Goal: Check status: Check status

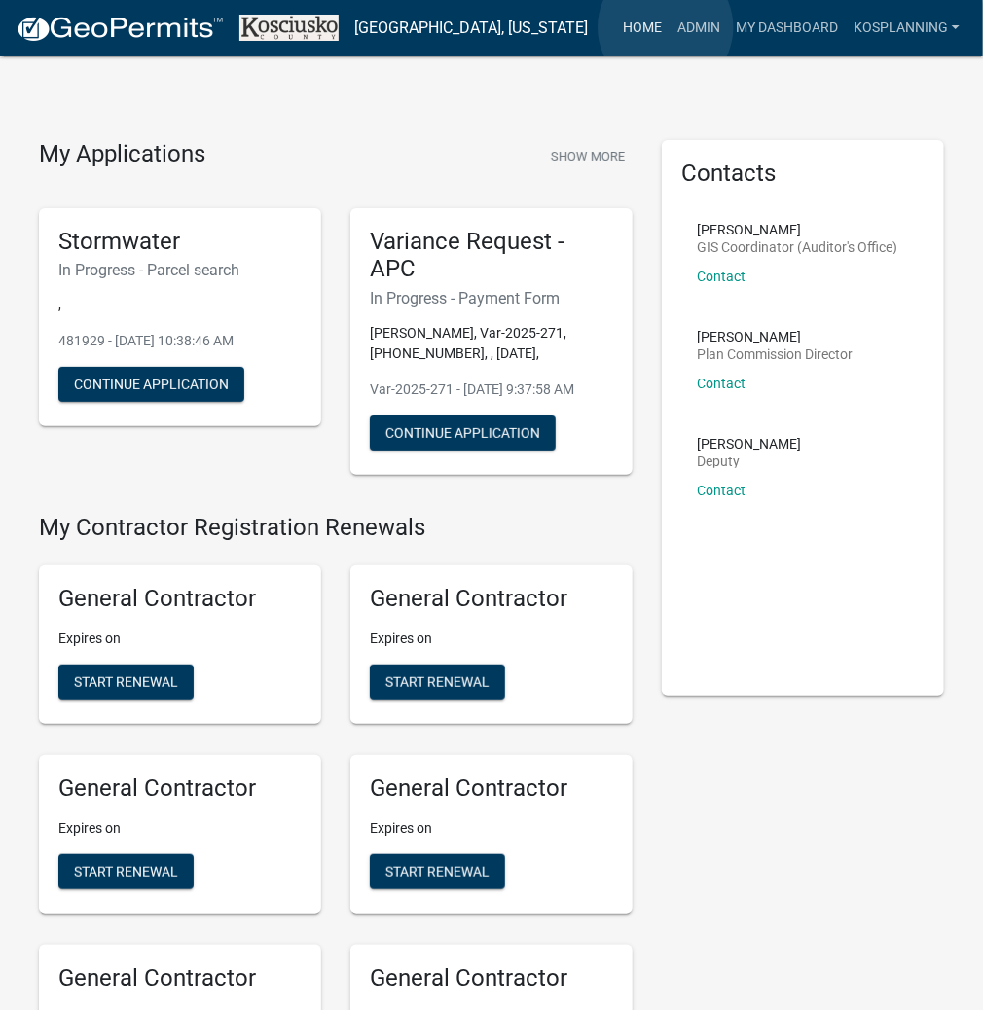
click at [666, 27] on link "Home" at bounding box center [642, 28] width 54 height 37
click at [679, 27] on link "Admin" at bounding box center [698, 28] width 58 height 37
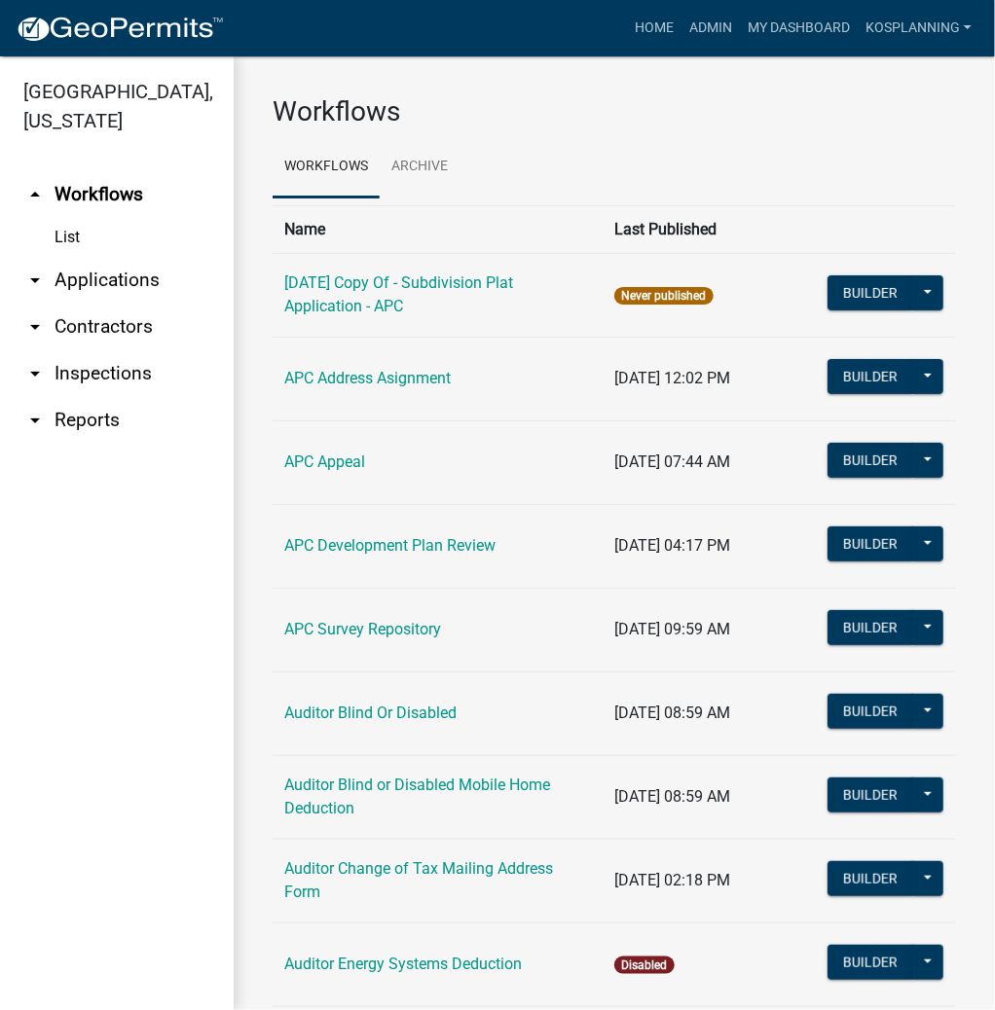
click at [78, 292] on link "arrow_drop_down Applications" at bounding box center [117, 280] width 234 height 47
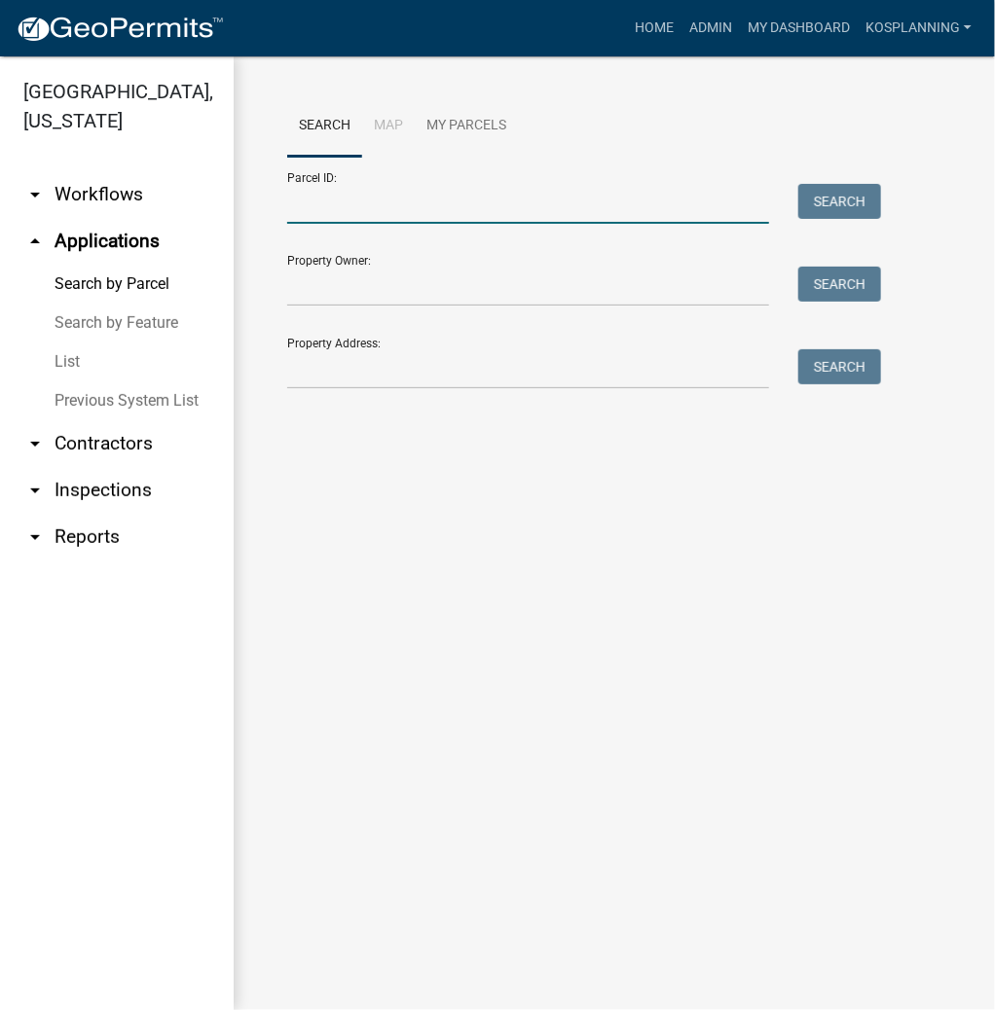
click at [315, 199] on input "Parcel ID:" at bounding box center [528, 204] width 482 height 40
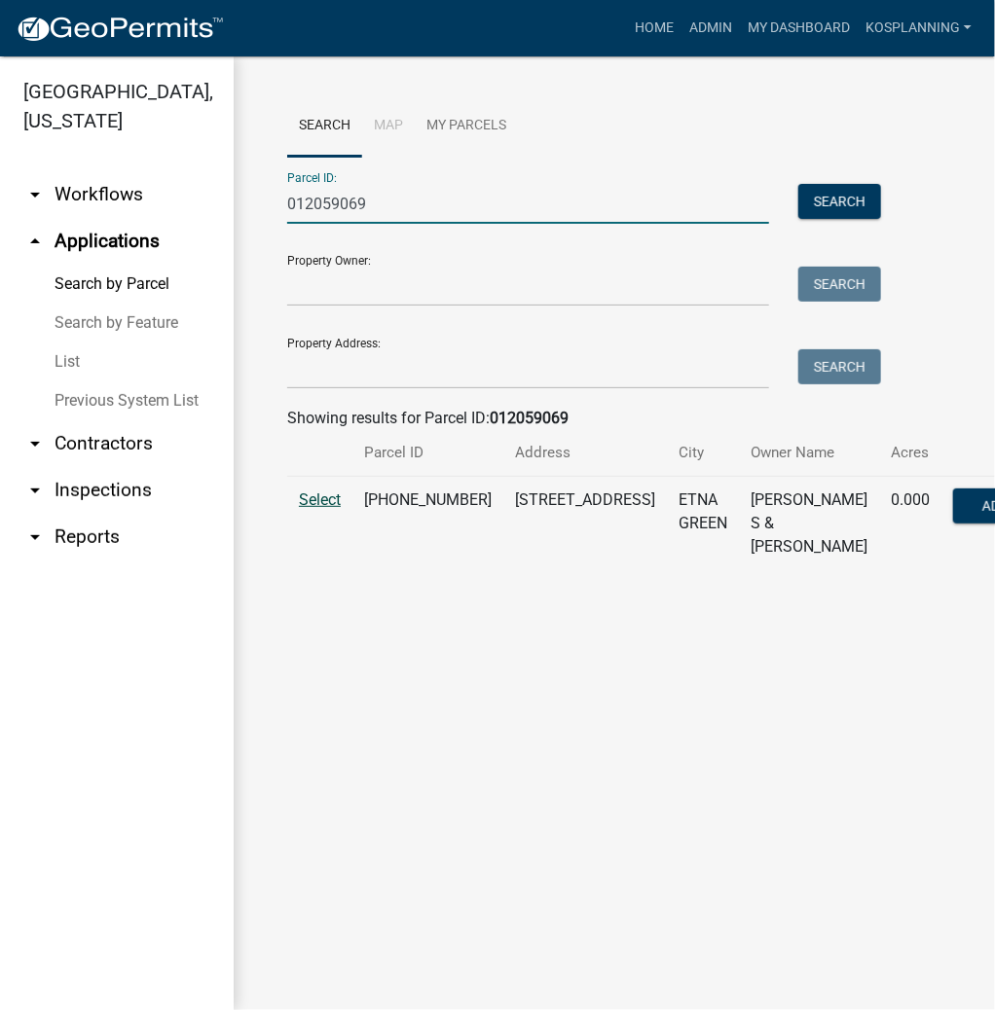
type input "012059069"
click at [327, 509] on span "Select" at bounding box center [320, 499] width 42 height 18
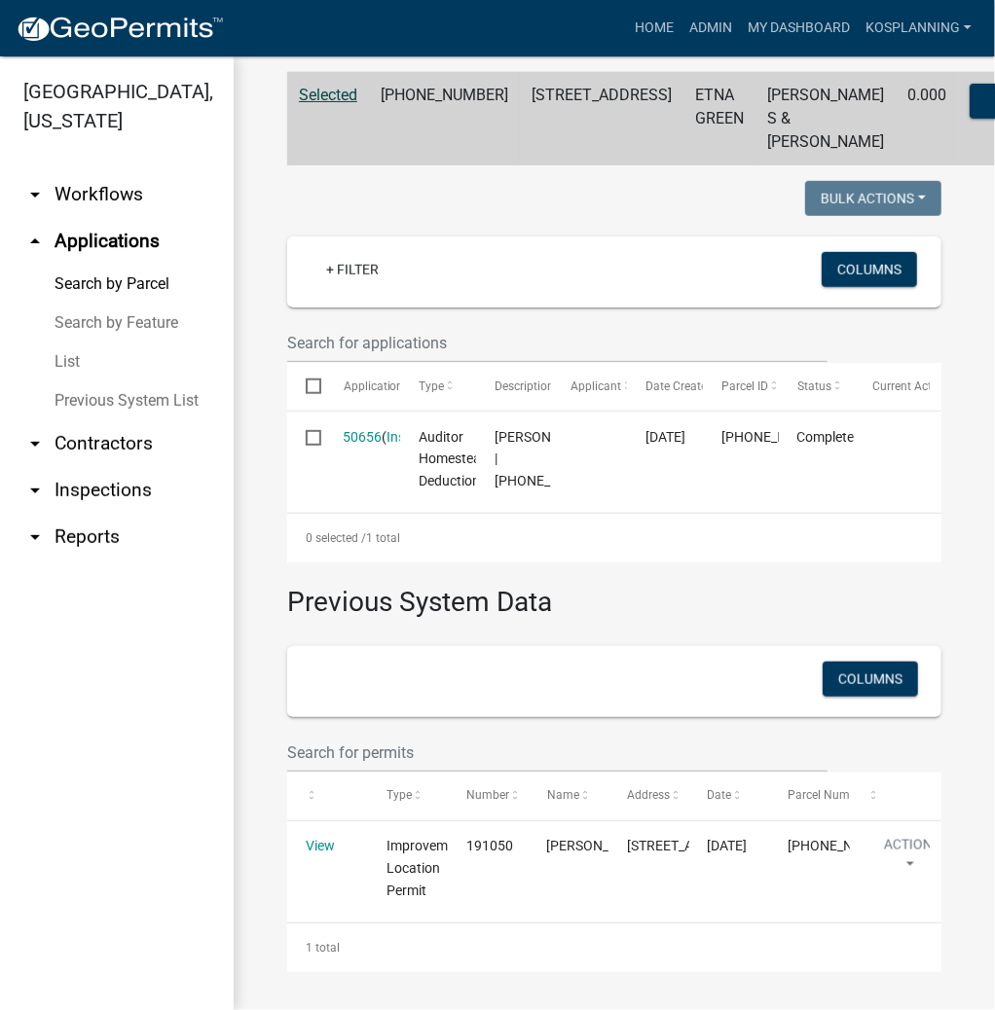
scroll to position [516, 0]
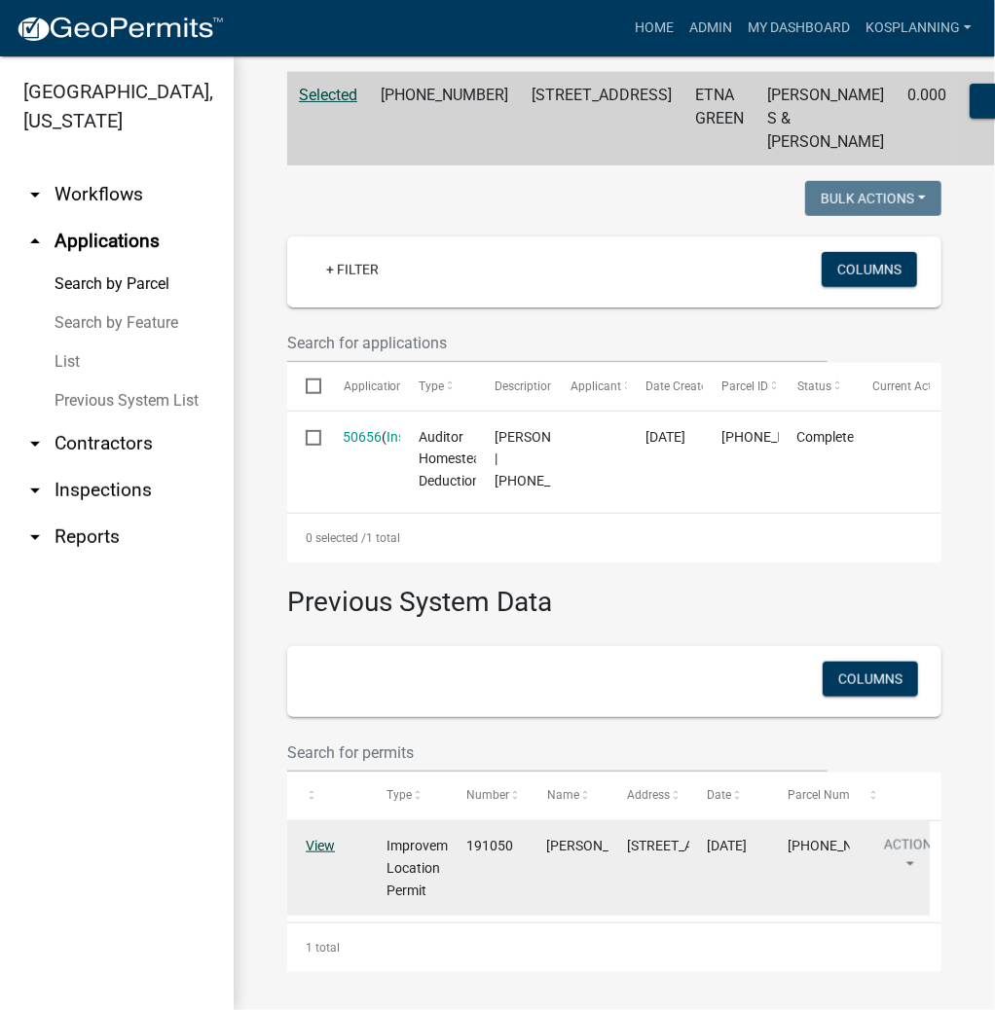
click at [318, 849] on link "View" at bounding box center [320, 846] width 29 height 16
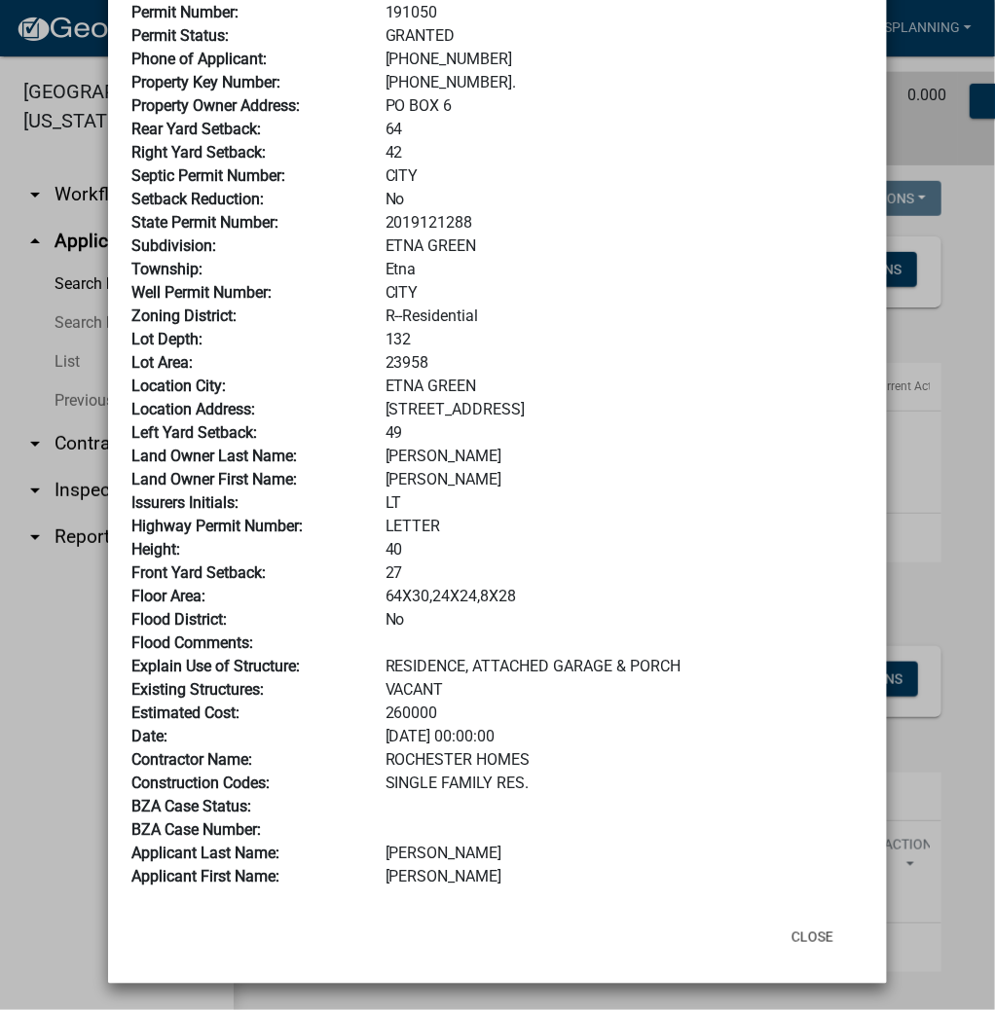
scroll to position [234, 0]
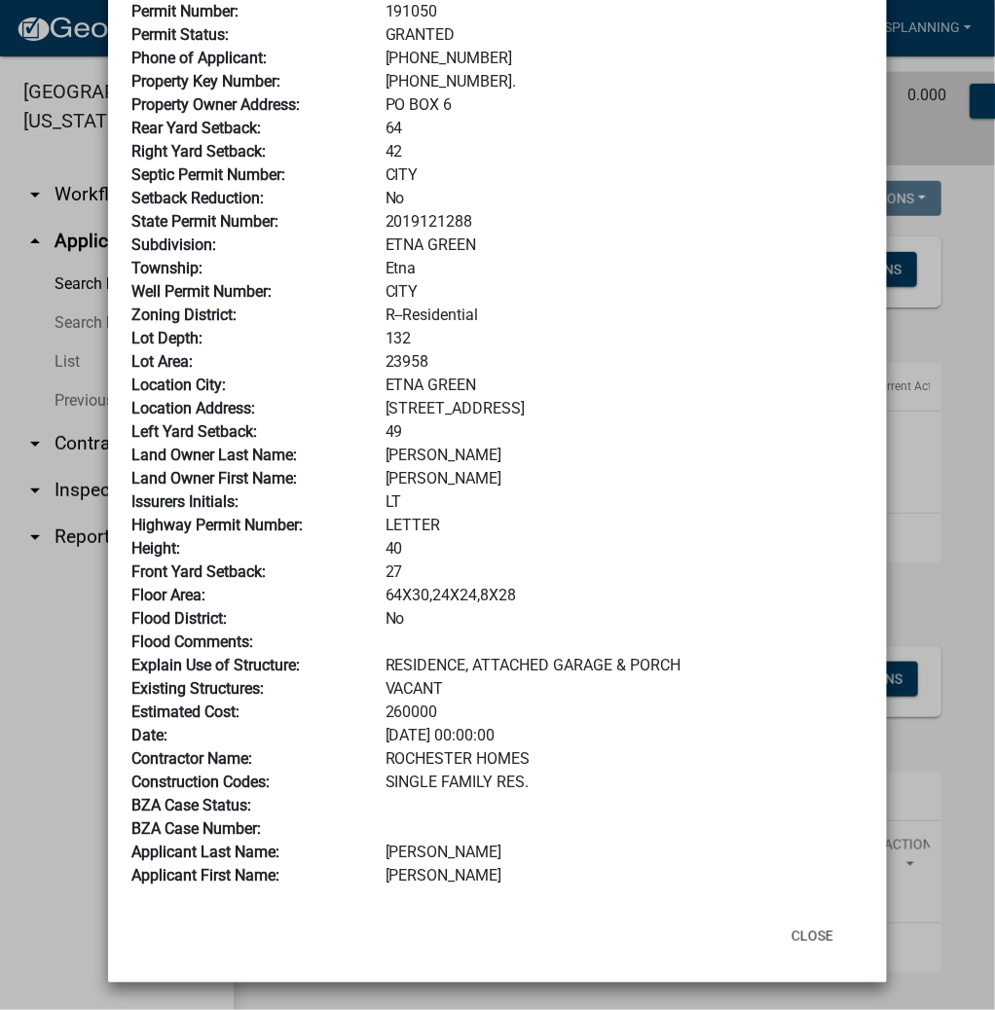
click at [740, 307] on div "R--Residential" at bounding box center [624, 315] width 507 height 23
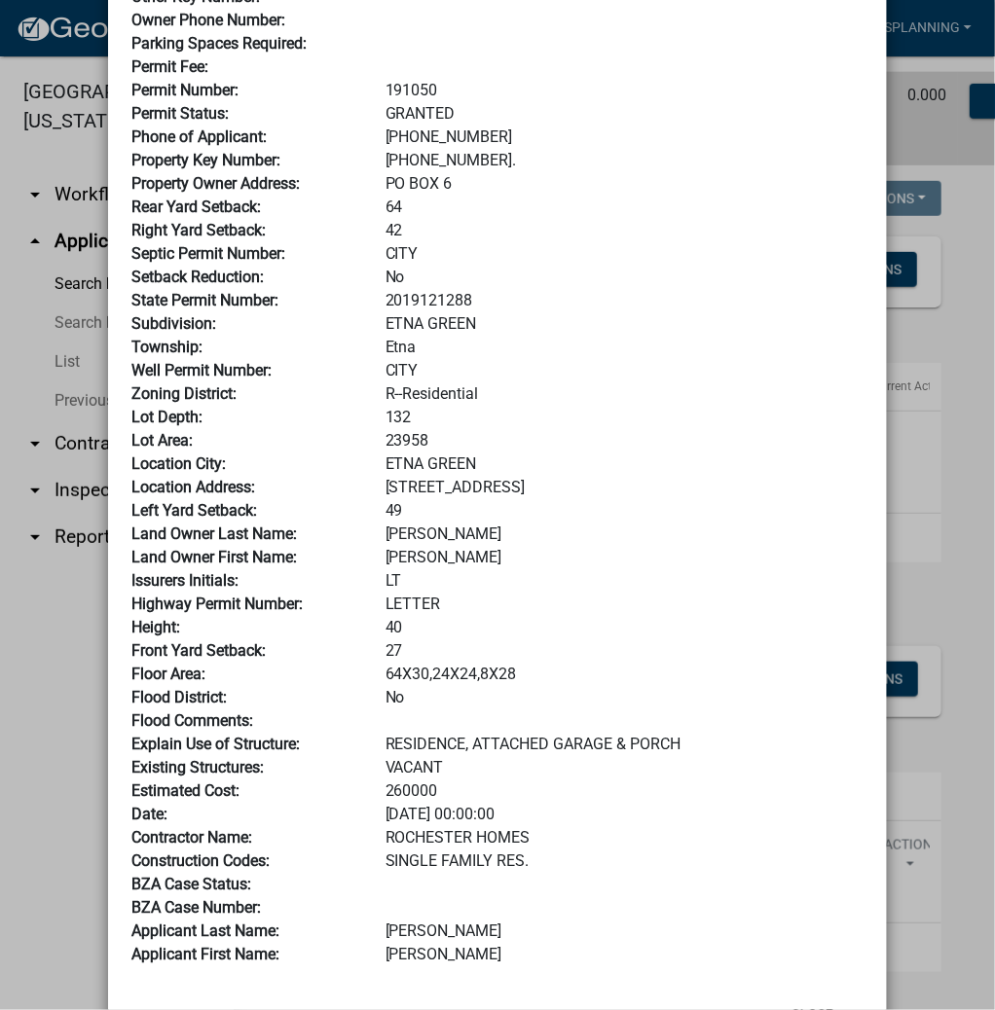
scroll to position [0, 0]
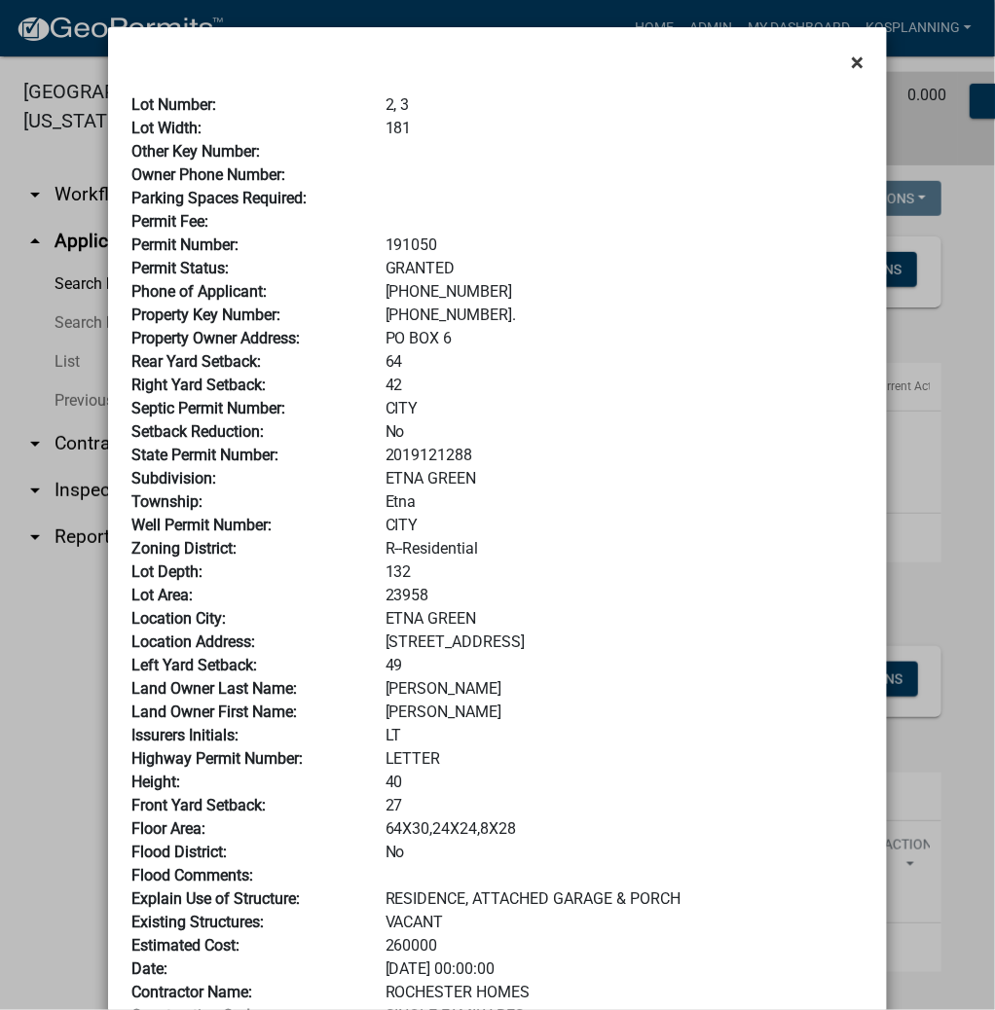
click at [850, 62] on span "×" at bounding box center [856, 62] width 13 height 27
